Goal: Book appointment/travel/reservation

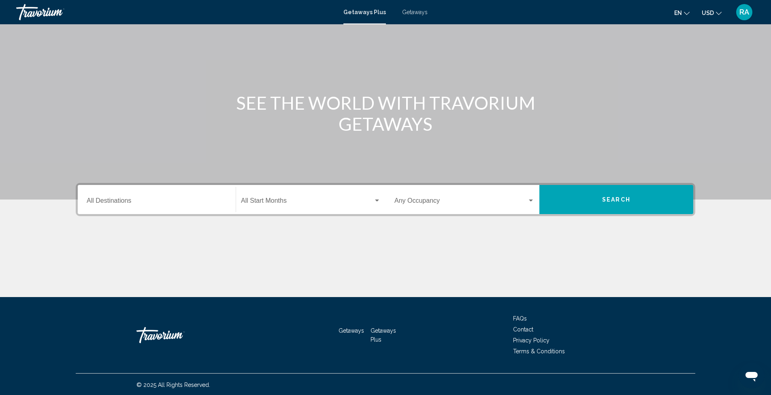
scroll to position [45, 0]
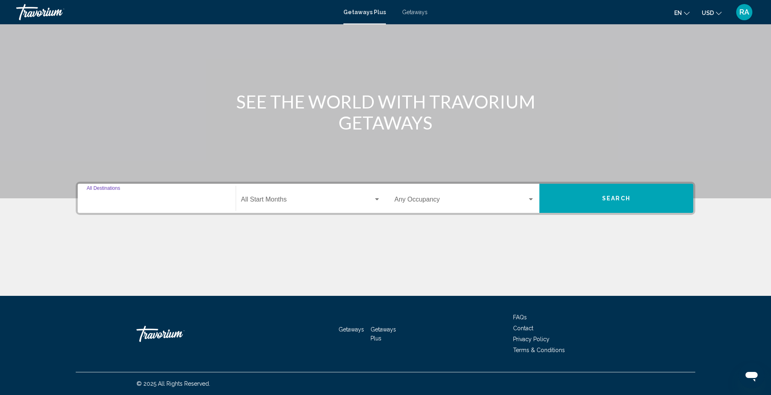
click at [122, 201] on input "Destination All Destinations" at bounding box center [157, 201] width 140 height 7
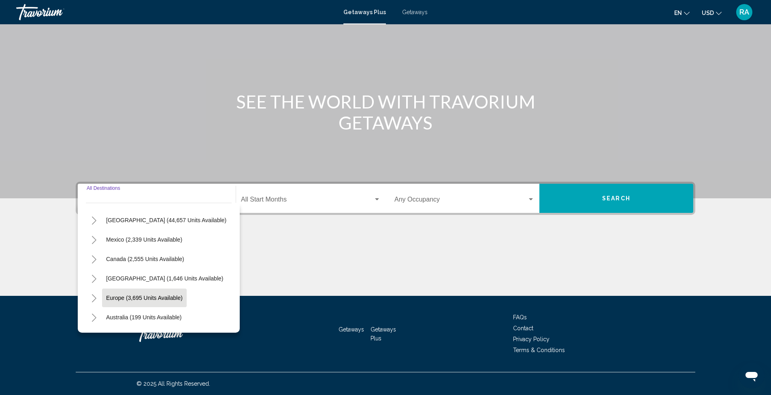
scroll to position [0, 0]
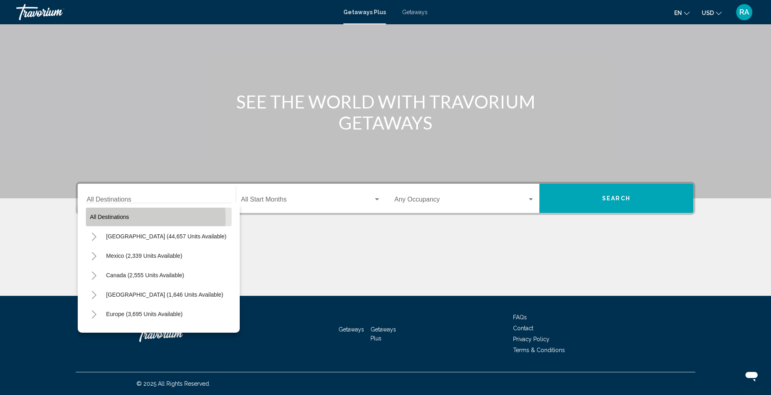
click at [115, 218] on span "All destinations" at bounding box center [109, 217] width 39 height 6
type input "**********"
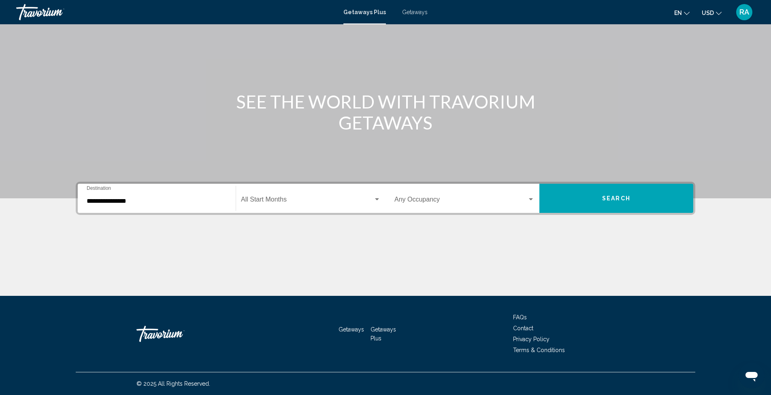
click at [291, 204] on span "Search widget" at bounding box center [307, 201] width 132 height 7
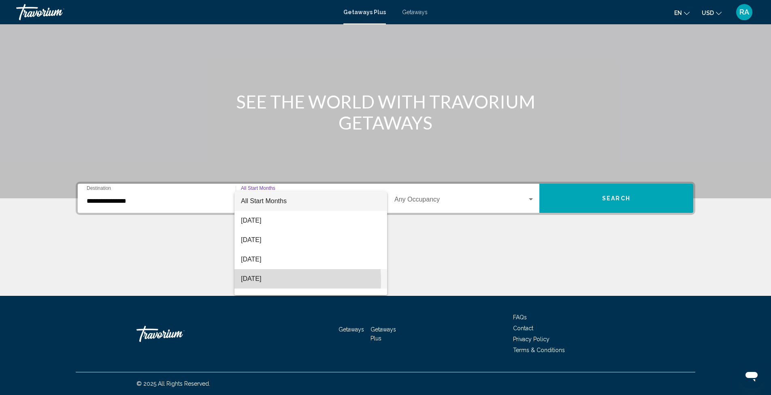
click at [251, 281] on span "[DATE]" at bounding box center [311, 278] width 140 height 19
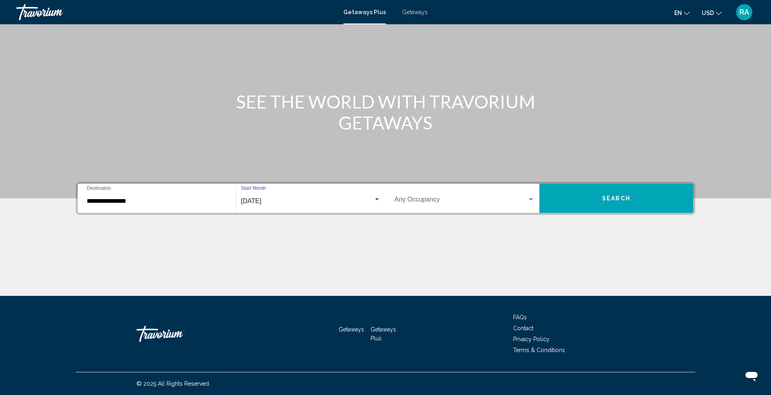
click at [467, 204] on span "Search widget" at bounding box center [460, 201] width 133 height 7
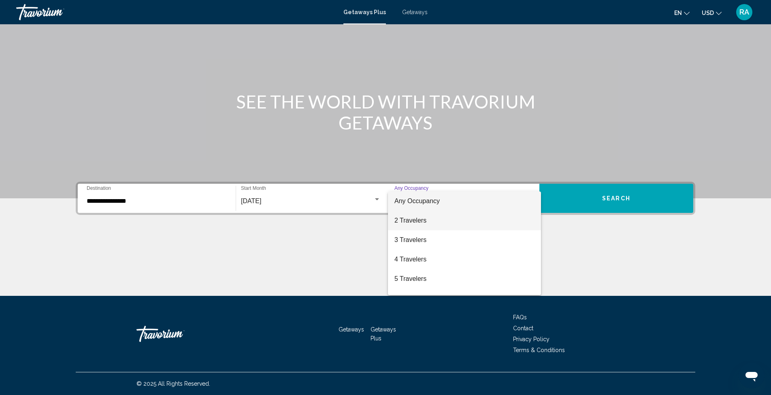
click at [424, 220] on span "2 Travelers" at bounding box center [464, 220] width 140 height 19
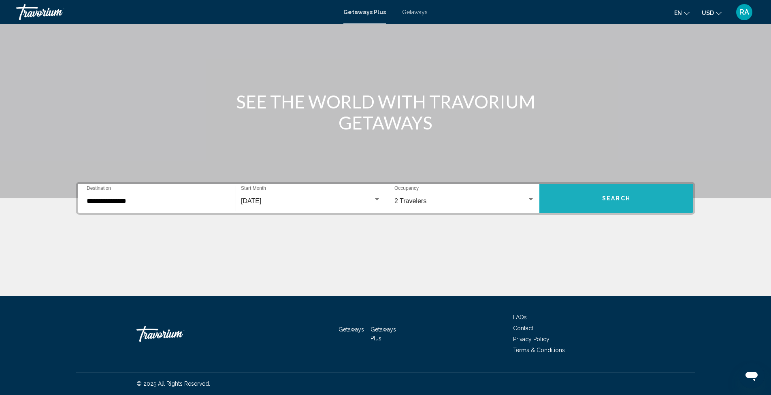
click at [613, 206] on button "Search" at bounding box center [616, 198] width 154 height 29
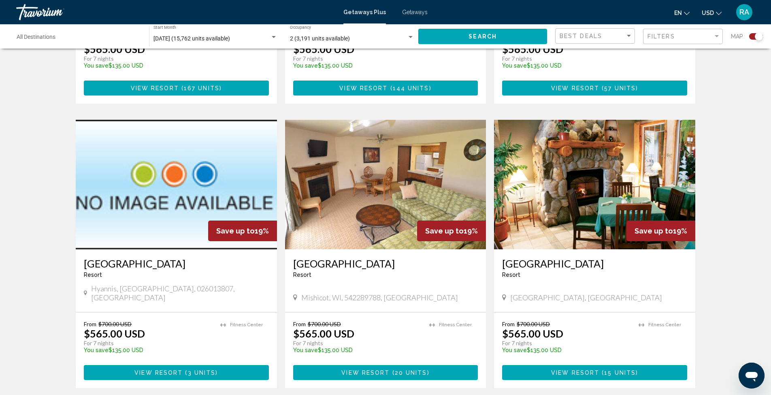
scroll to position [1174, 0]
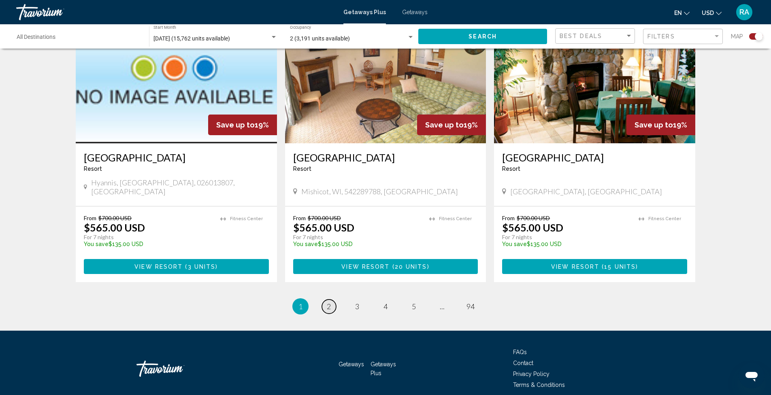
click at [333, 300] on link "page 2" at bounding box center [329, 307] width 14 height 14
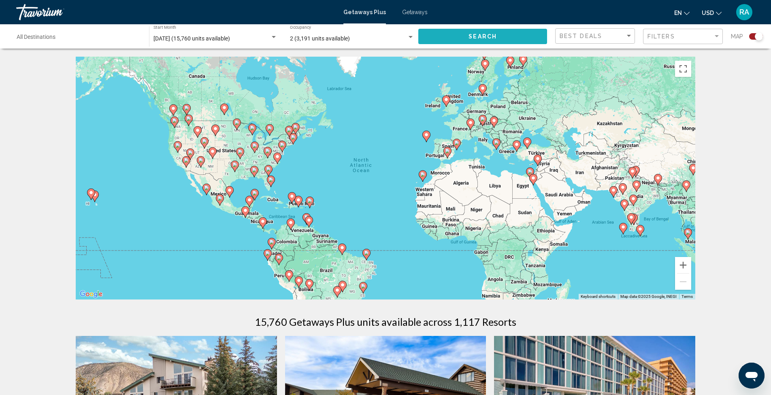
click at [466, 36] on button "Search" at bounding box center [482, 36] width 129 height 15
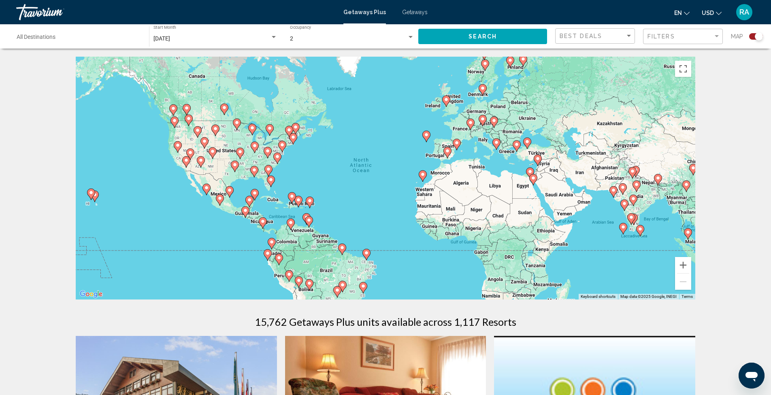
click at [46, 39] on input "Destination All Destinations" at bounding box center [79, 39] width 124 height 6
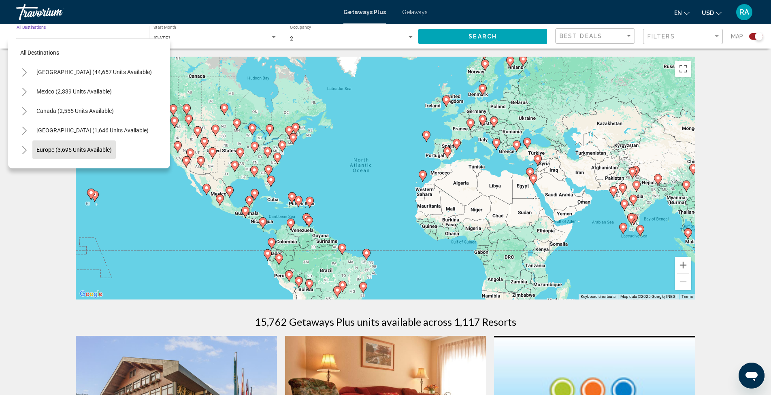
click at [70, 152] on span "Europe (3,695 units available)" at bounding box center [73, 150] width 75 height 6
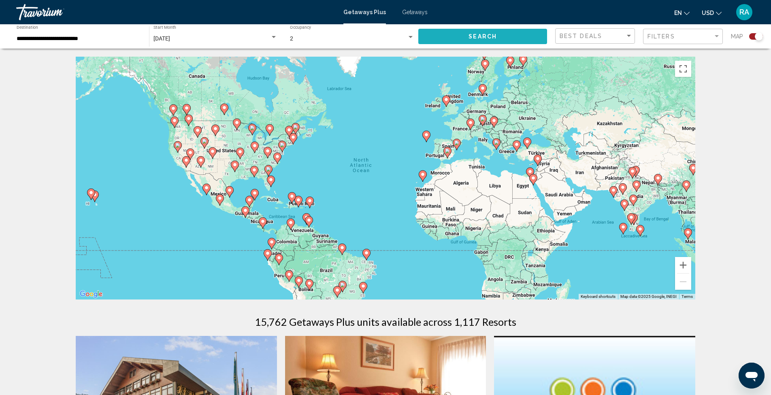
click at [460, 37] on button "Search" at bounding box center [482, 36] width 129 height 15
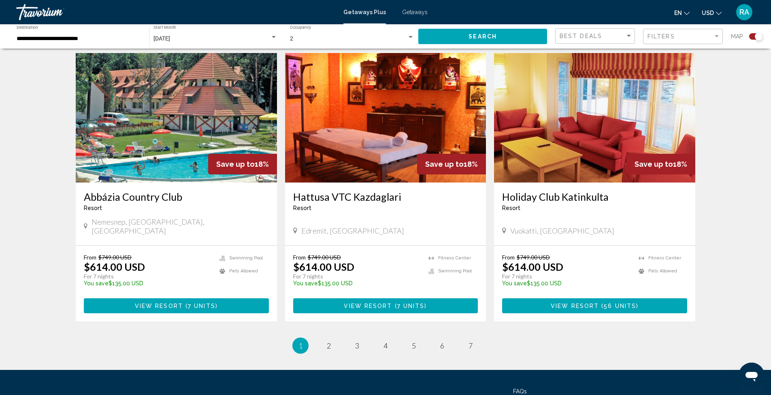
scroll to position [1194, 0]
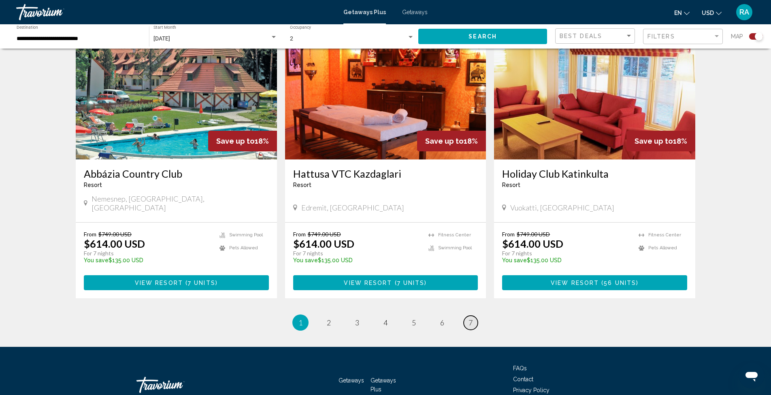
click at [471, 318] on span "7" at bounding box center [470, 322] width 4 height 9
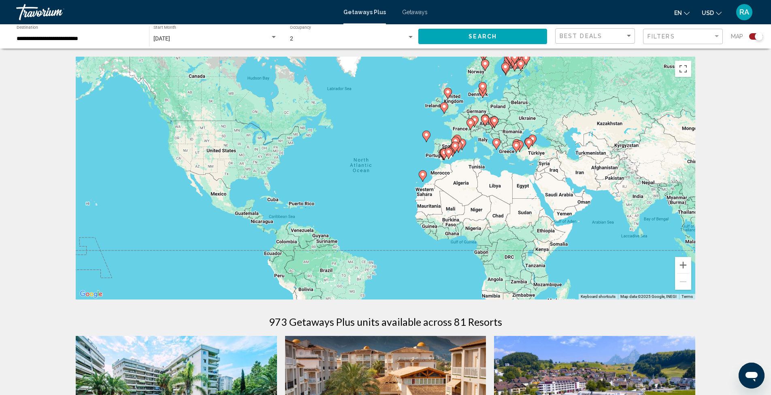
click at [445, 147] on div "To activate drag with keyboard, press Alt + Enter. Once in keyboard drag state,…" at bounding box center [385, 178] width 619 height 243
click at [445, 145] on div "To activate drag with keyboard, press Alt + Enter. Once in keyboard drag state,…" at bounding box center [385, 178] width 619 height 243
click at [457, 148] on image "Main content" at bounding box center [455, 145] width 5 height 5
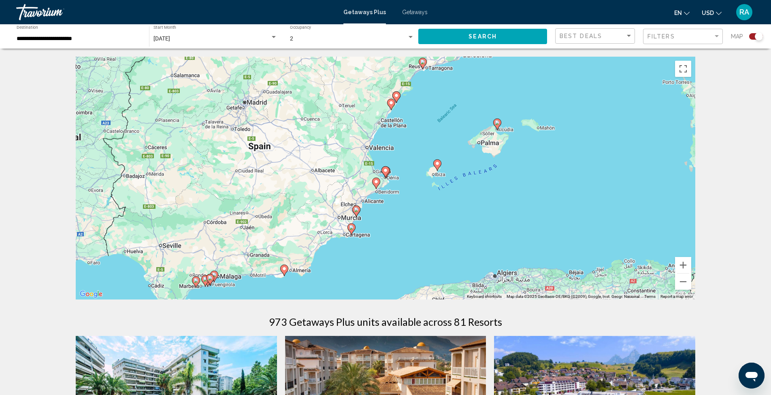
click at [266, 151] on div "To activate drag with keyboard, press Alt + Enter. Once in keyboard drag state,…" at bounding box center [385, 178] width 619 height 243
click at [267, 147] on div "To activate drag with keyboard, press Alt + Enter. Once in keyboard drag state,…" at bounding box center [385, 178] width 619 height 243
click at [249, 140] on div "To activate drag with keyboard, press Alt + Enter. Once in keyboard drag state,…" at bounding box center [385, 178] width 619 height 243
click at [34, 38] on input "**********" at bounding box center [79, 39] width 124 height 6
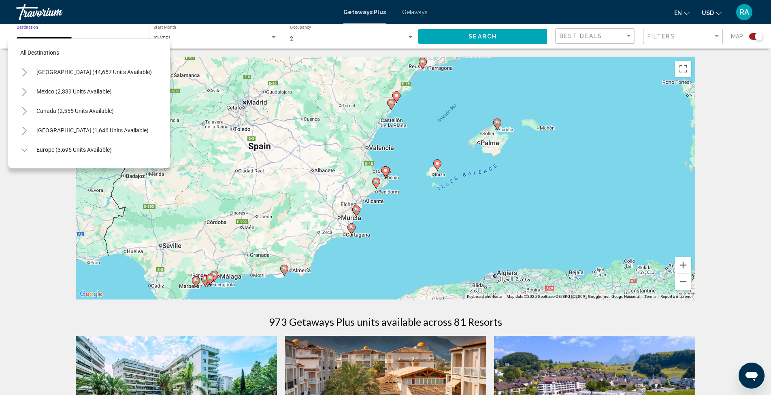
scroll to position [304, 0]
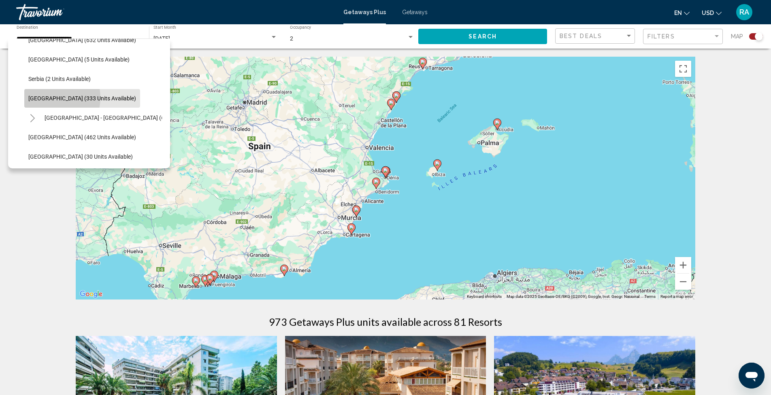
click at [48, 98] on span "[GEOGRAPHIC_DATA] (333 units available)" at bounding box center [82, 98] width 108 height 6
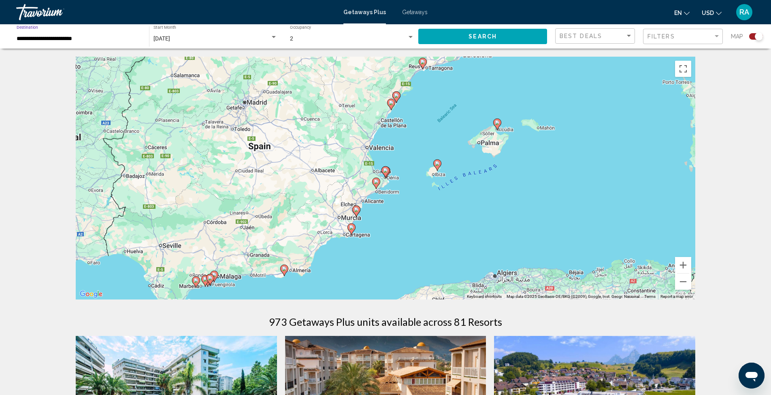
click at [489, 40] on span "Search" at bounding box center [482, 37] width 28 height 6
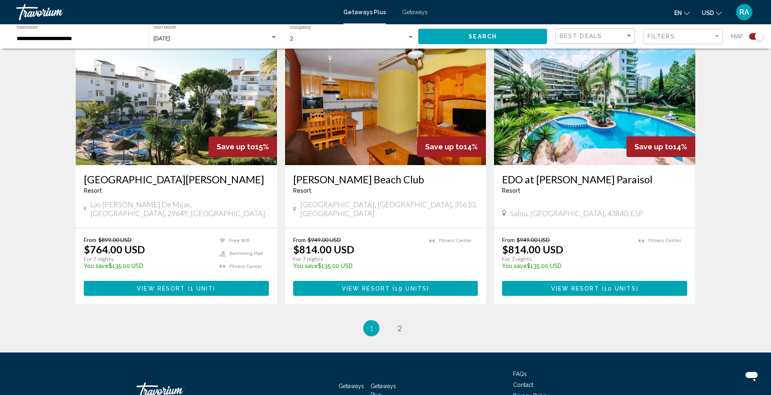
scroll to position [1188, 0]
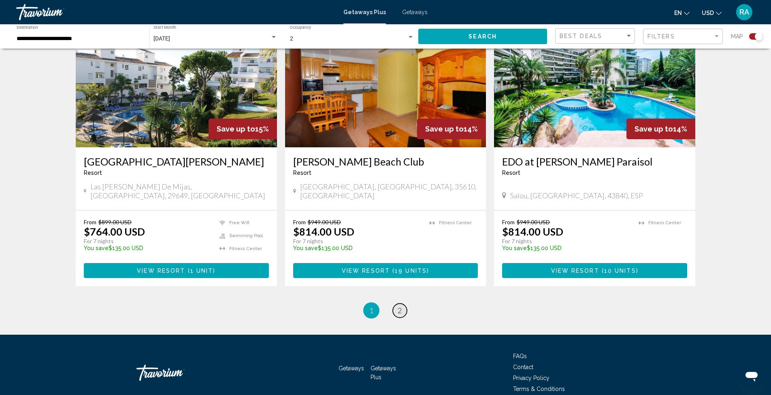
click at [400, 306] on span "2" at bounding box center [399, 310] width 4 height 9
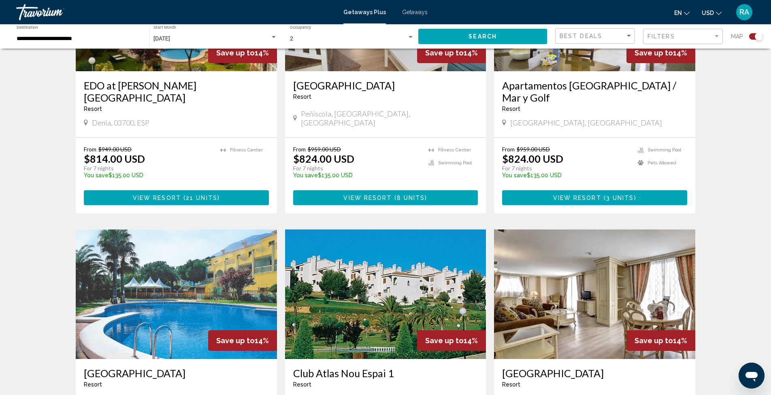
scroll to position [283, 0]
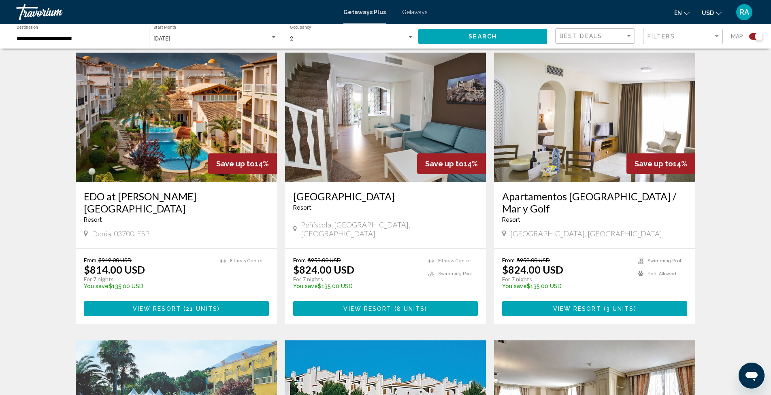
click at [34, 38] on input "**********" at bounding box center [79, 39] width 124 height 6
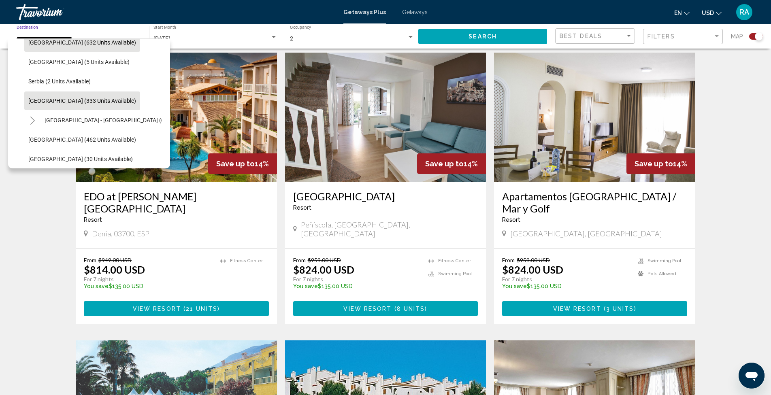
scroll to position [223, 0]
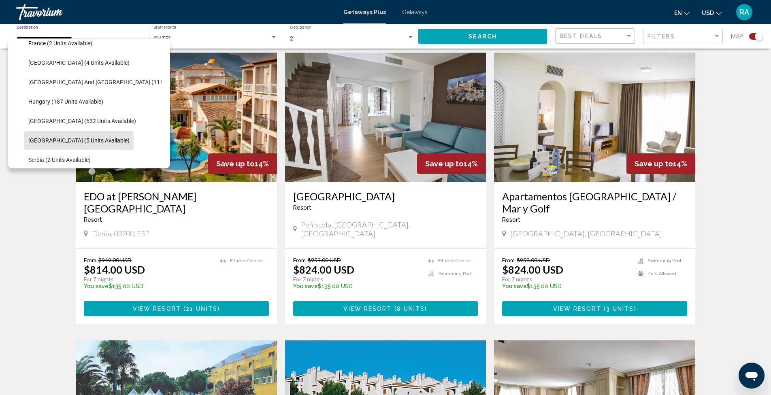
click at [68, 143] on span "[GEOGRAPHIC_DATA] (5 units available)" at bounding box center [78, 140] width 101 height 6
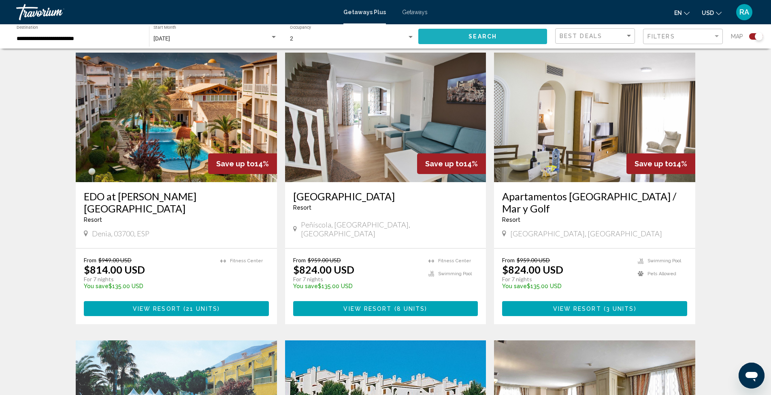
click at [482, 32] on button "Search" at bounding box center [482, 36] width 129 height 15
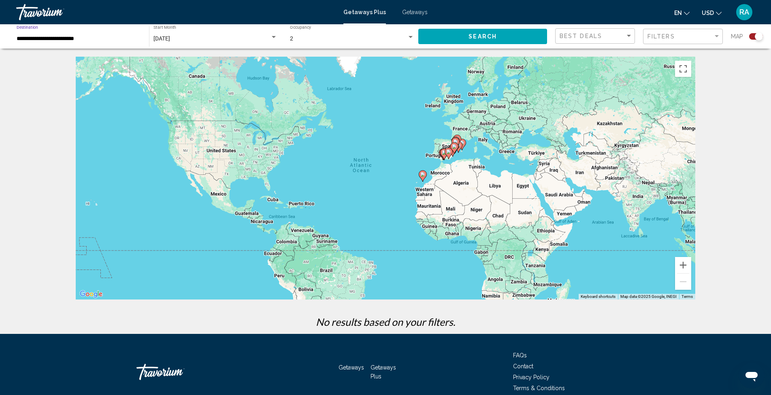
click at [69, 38] on input "**********" at bounding box center [79, 39] width 124 height 6
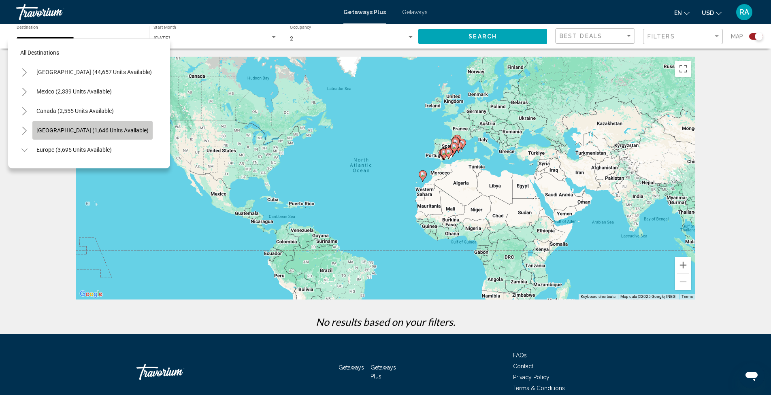
click at [140, 131] on span "[GEOGRAPHIC_DATA] (1,646 units available)" at bounding box center [92, 130] width 112 height 6
type input "**********"
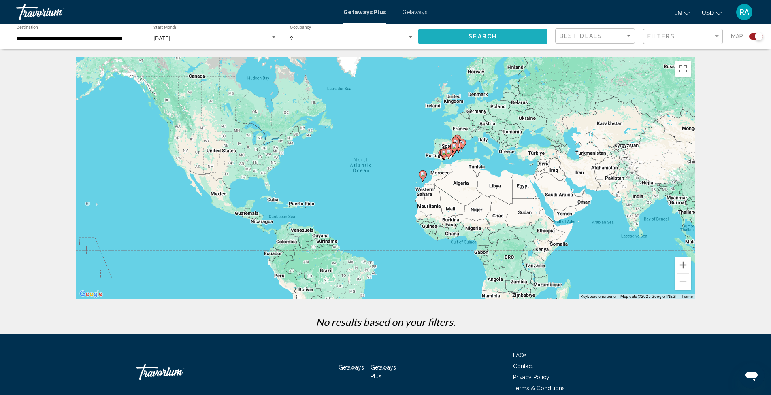
click at [499, 41] on button "Search" at bounding box center [482, 36] width 129 height 15
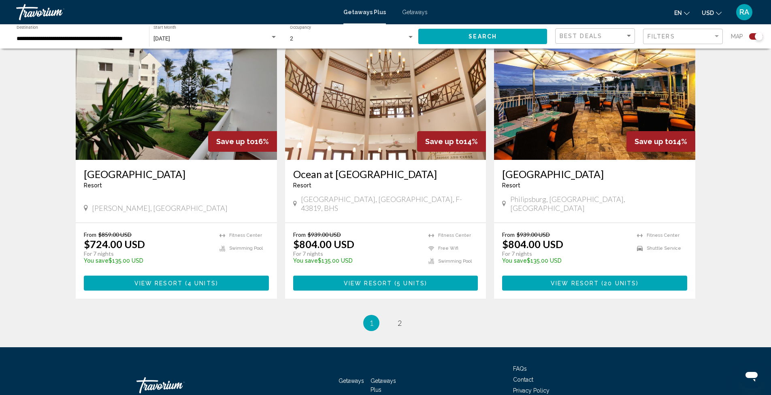
scroll to position [1174, 0]
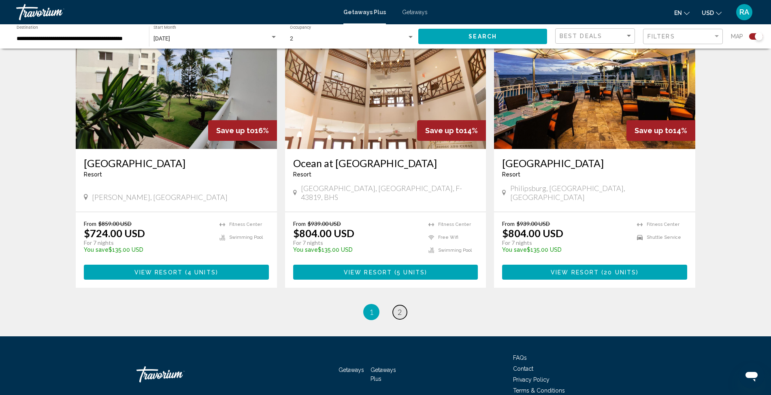
click at [397, 308] on span "2" at bounding box center [399, 312] width 4 height 9
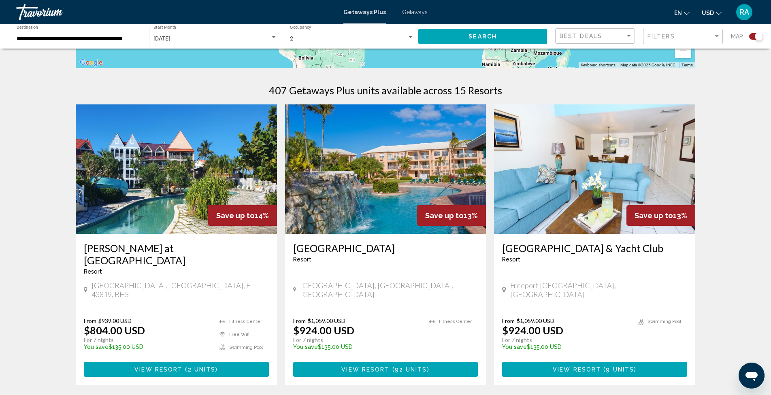
scroll to position [243, 0]
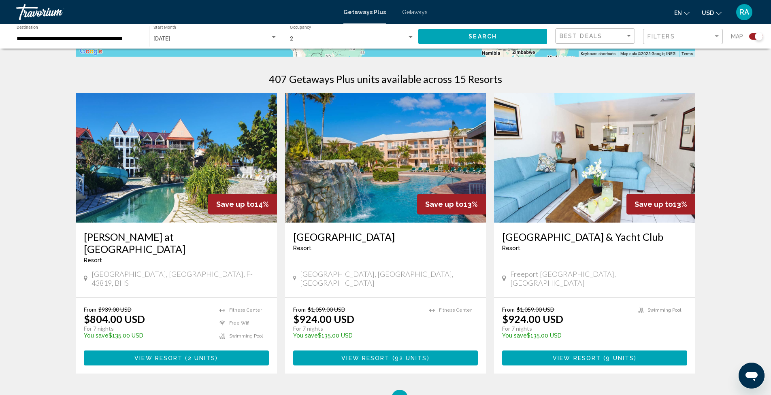
click at [367, 129] on img "Main content" at bounding box center [385, 158] width 201 height 130
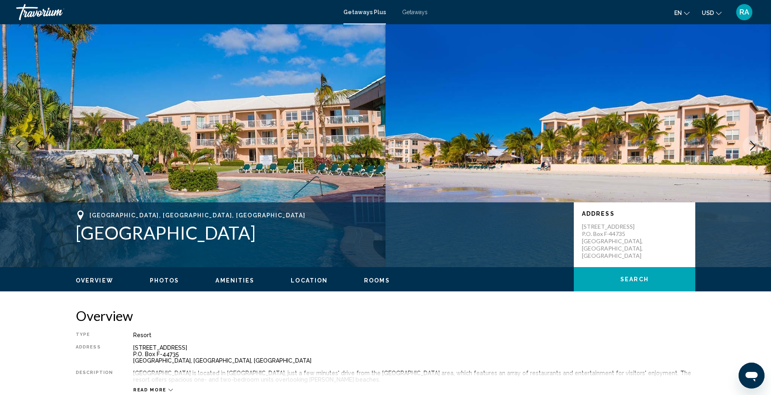
click at [32, 10] on div "Travorium" at bounding box center [56, 12] width 81 height 16
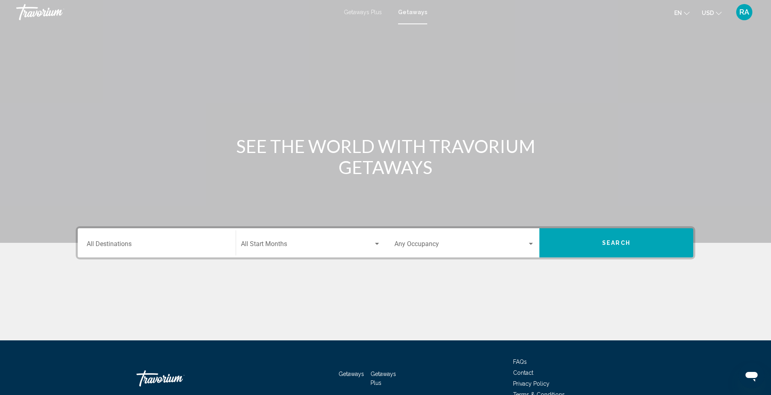
click at [418, 12] on span "Getaways" at bounding box center [412, 12] width 29 height 6
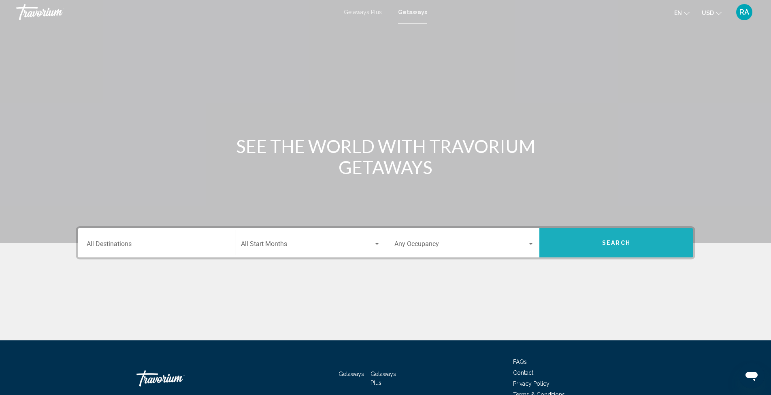
click at [608, 245] on span "Search" at bounding box center [616, 243] width 28 height 6
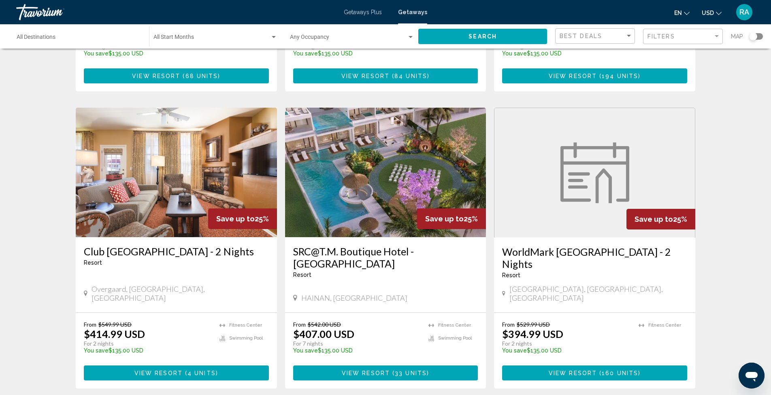
scroll to position [925, 0]
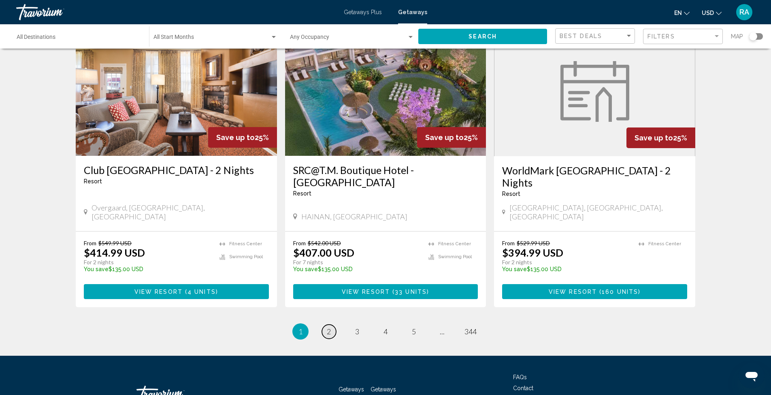
click at [335, 325] on link "page 2" at bounding box center [329, 332] width 14 height 14
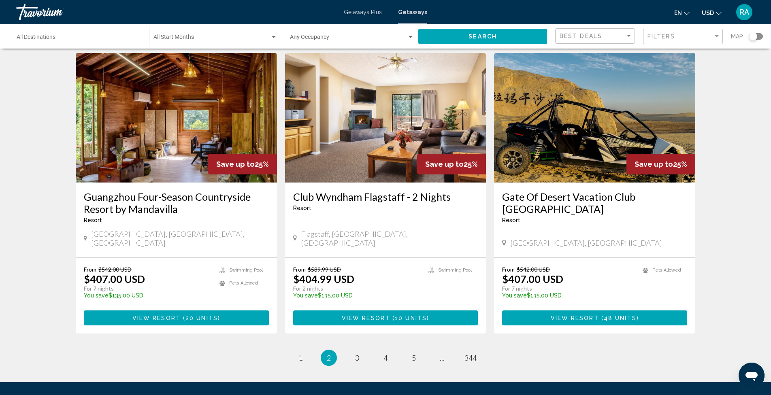
scroll to position [949, 0]
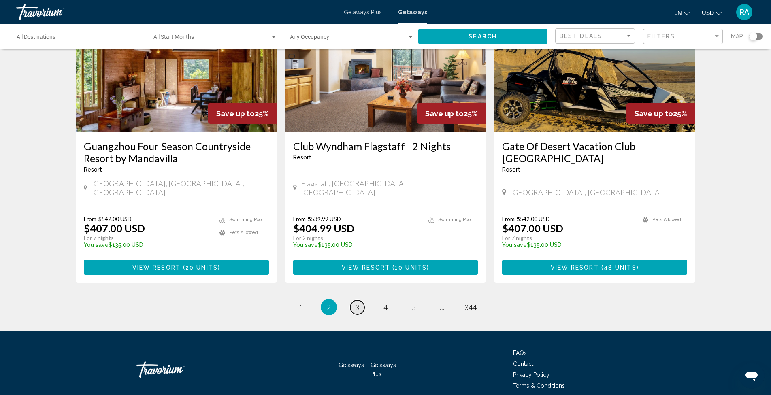
click at [359, 300] on link "page 3" at bounding box center [357, 307] width 14 height 14
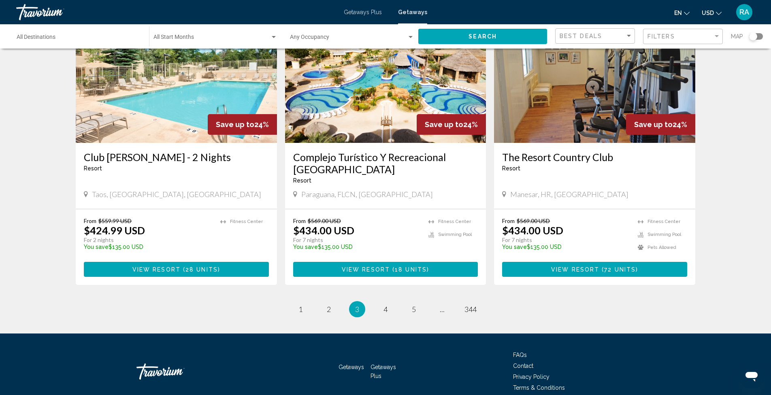
scroll to position [949, 0]
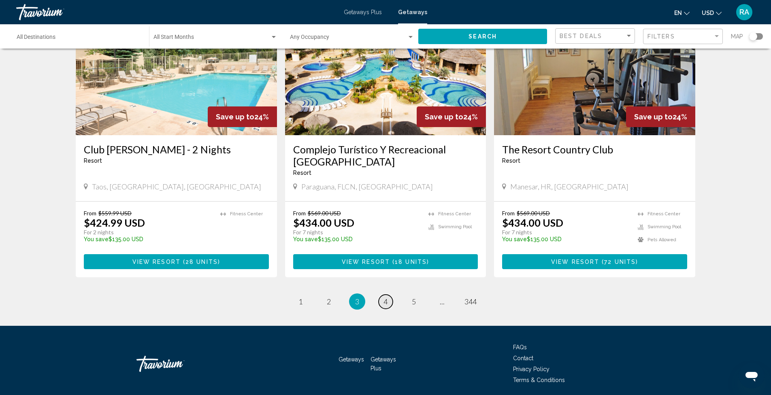
click at [385, 297] on span "4" at bounding box center [385, 301] width 4 height 9
